Goal: Information Seeking & Learning: Learn about a topic

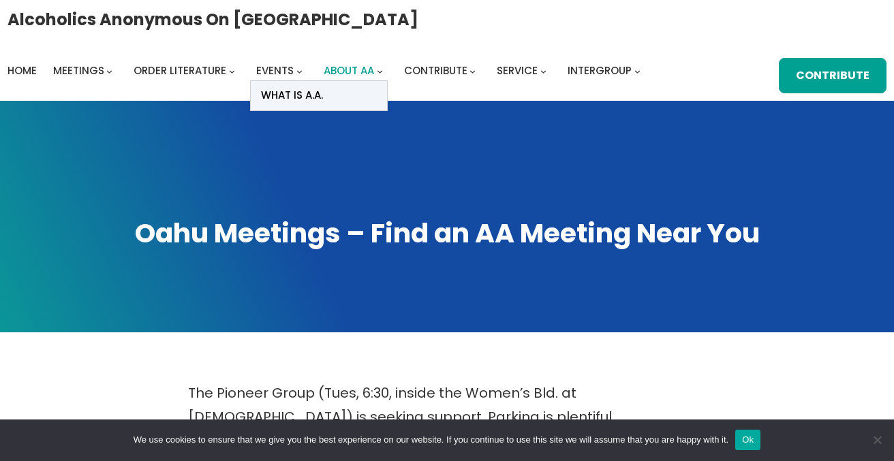
click at [343, 70] on span "About AA" at bounding box center [349, 70] width 50 height 14
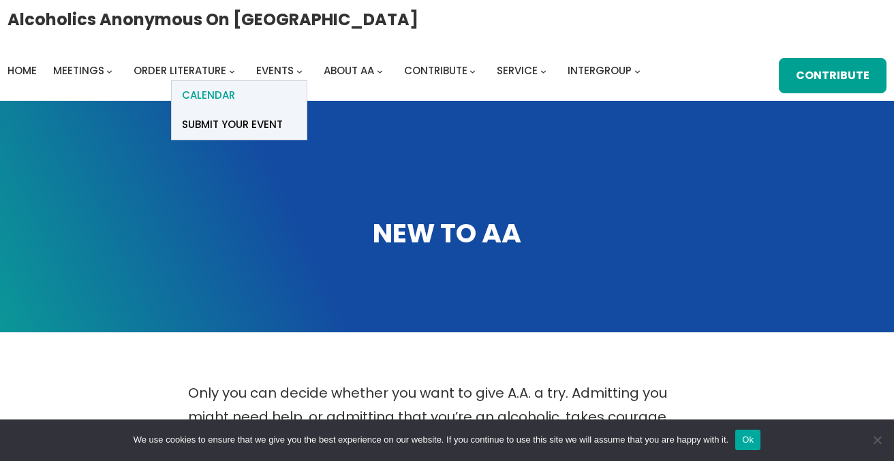
click at [219, 87] on span "Calendar" at bounding box center [208, 95] width 53 height 19
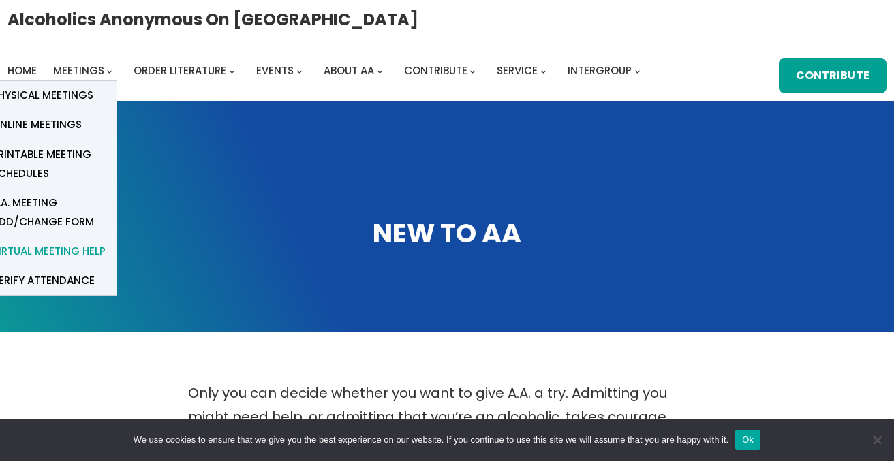
click at [74, 249] on span "Virtual Meeting Help" at bounding box center [49, 251] width 114 height 19
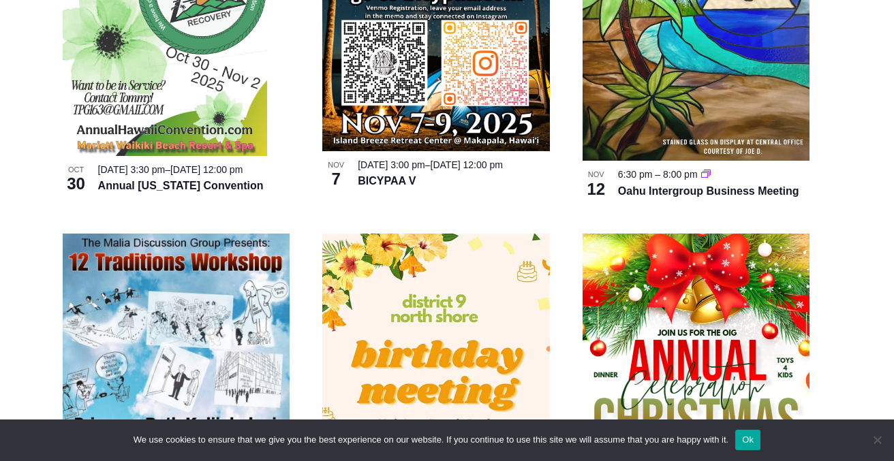
scroll to position [1026, 11]
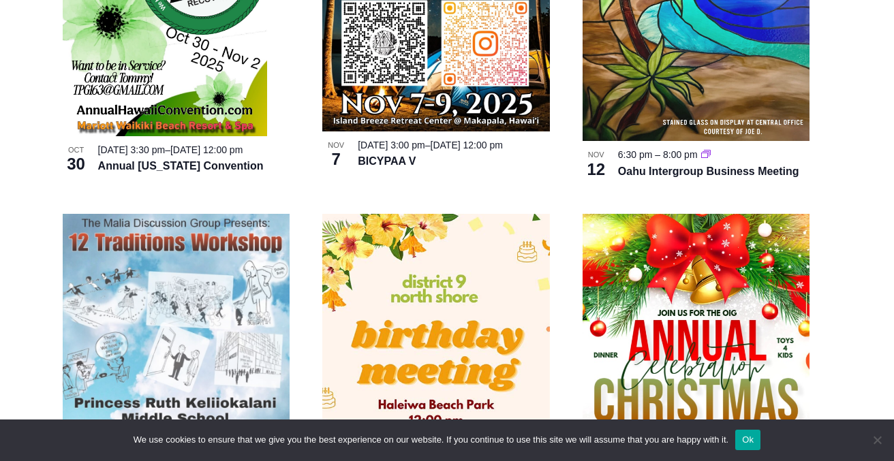
click at [223, 221] on img at bounding box center [177, 361] width 228 height 295
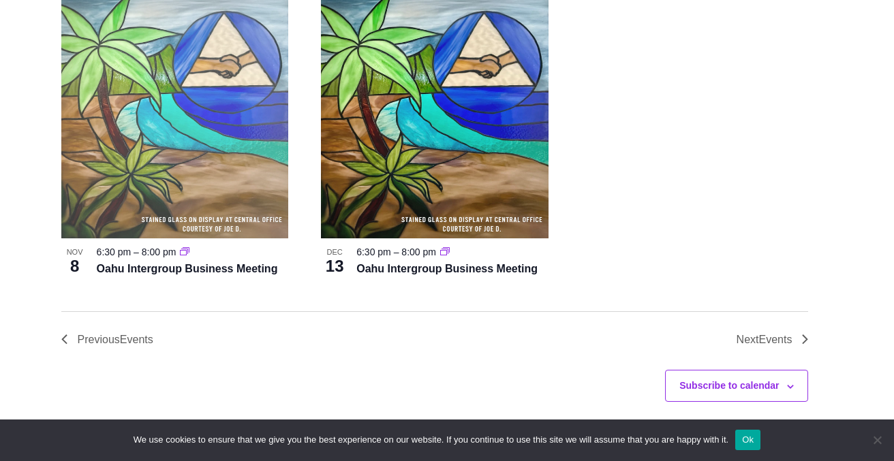
scroll to position [6577, 12]
